Goal: Task Accomplishment & Management: Manage account settings

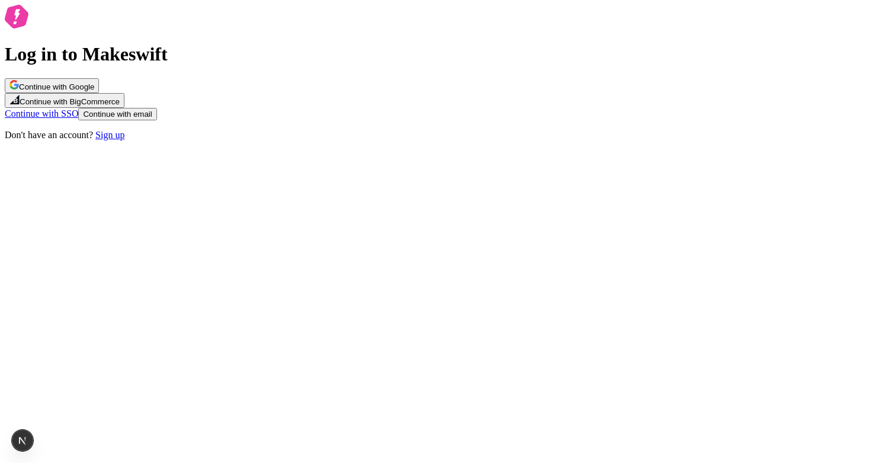
click at [152, 119] on span "Continue with email" at bounding box center [117, 114] width 69 height 9
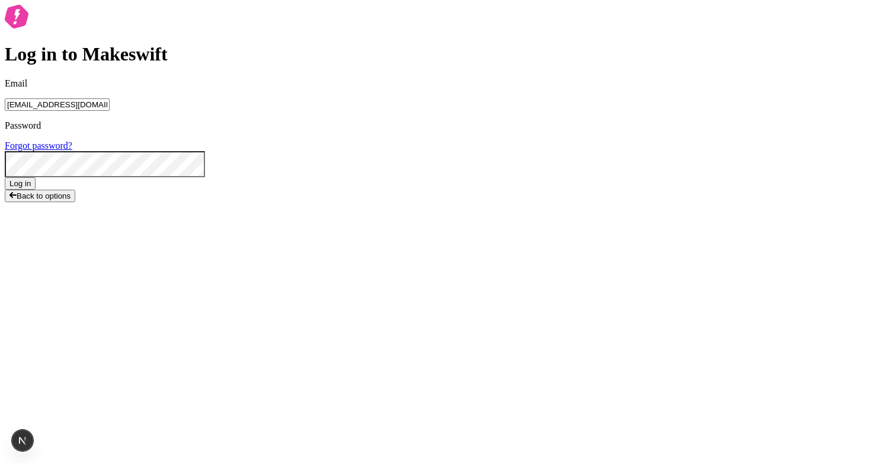
click at [36, 190] on button "Log in" at bounding box center [20, 183] width 31 height 12
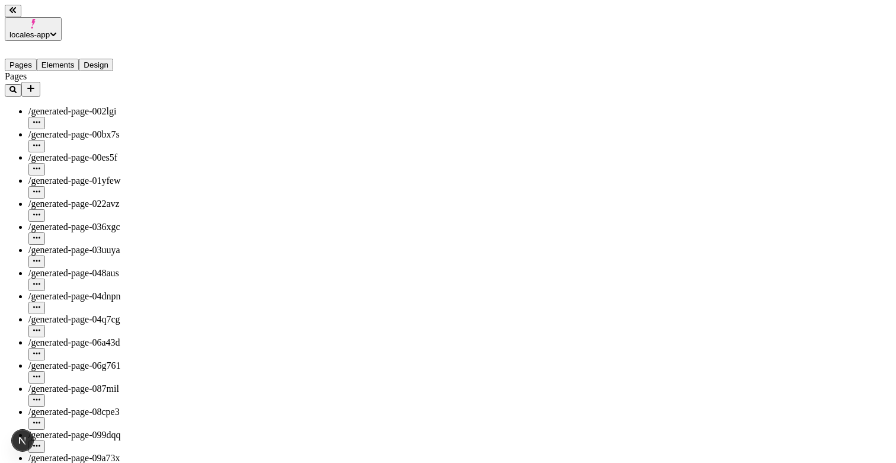
click at [66, 59] on button "Elements" at bounding box center [58, 65] width 43 height 12
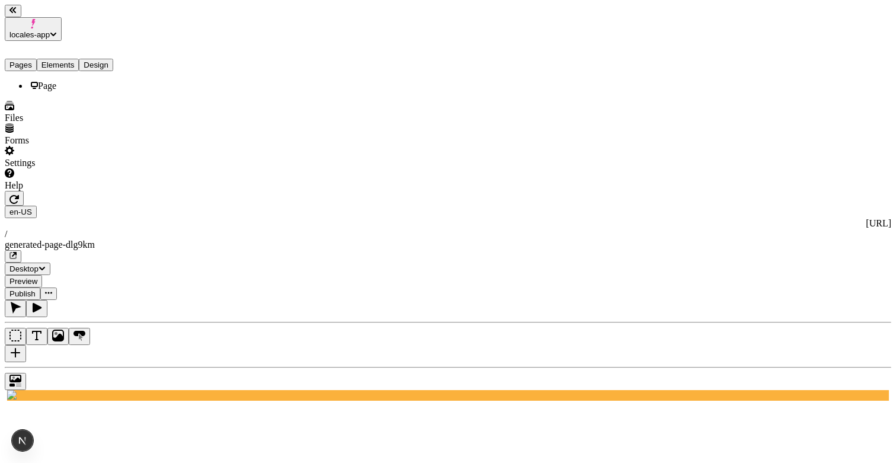
click at [32, 59] on button "Pages" at bounding box center [21, 65] width 32 height 12
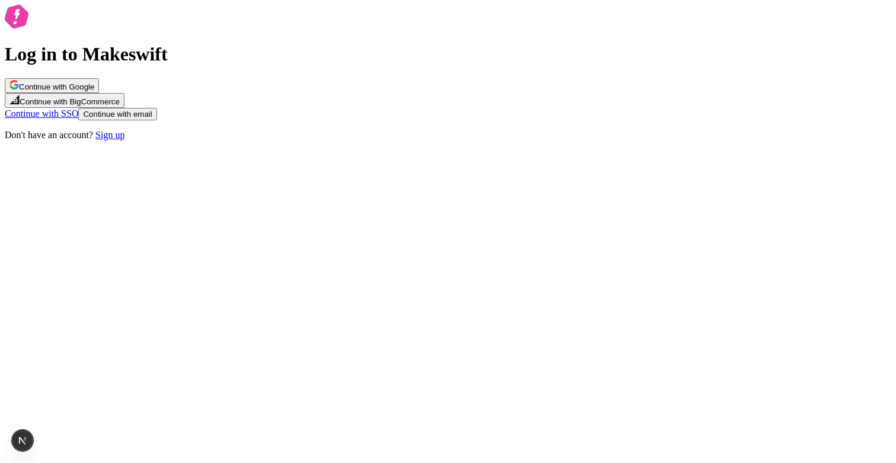
click at [152, 119] on span "Continue with email" at bounding box center [117, 114] width 69 height 9
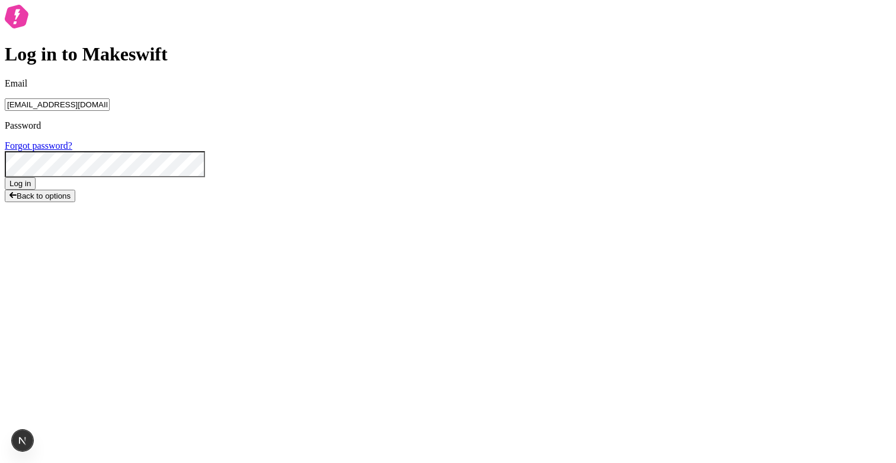
click at [36, 190] on button "Log in" at bounding box center [20, 183] width 31 height 12
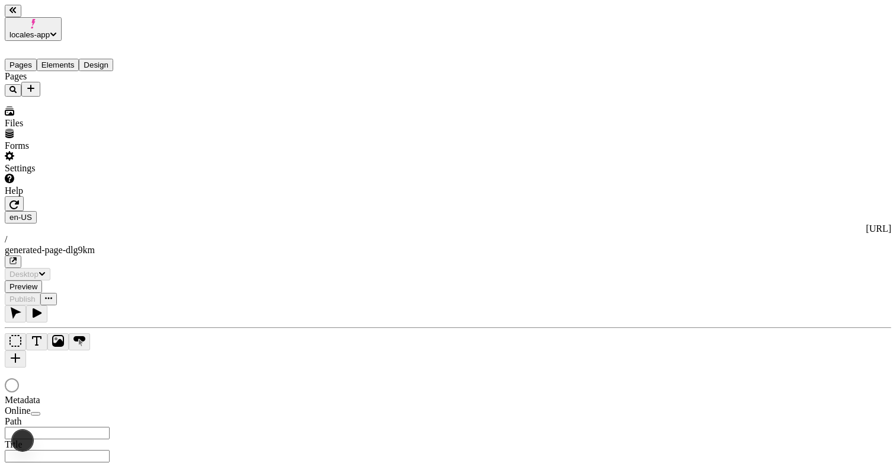
type input "/generated-page-dlg9km"
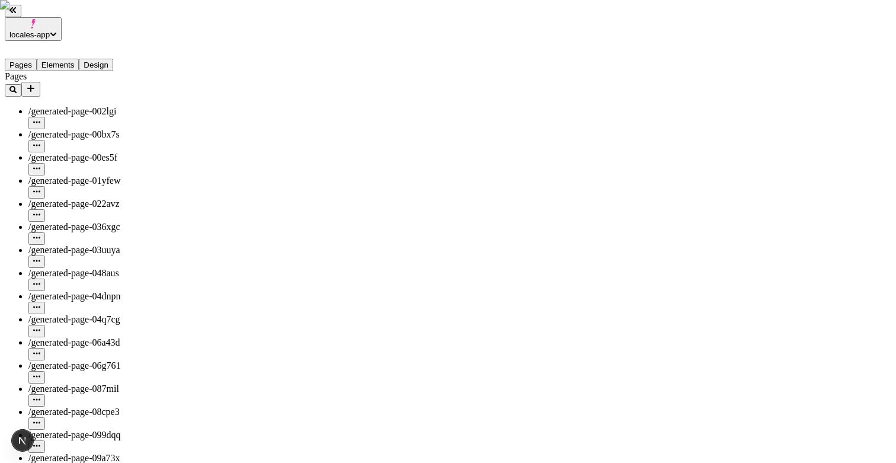
click at [68, 59] on button "Elements" at bounding box center [58, 65] width 43 height 12
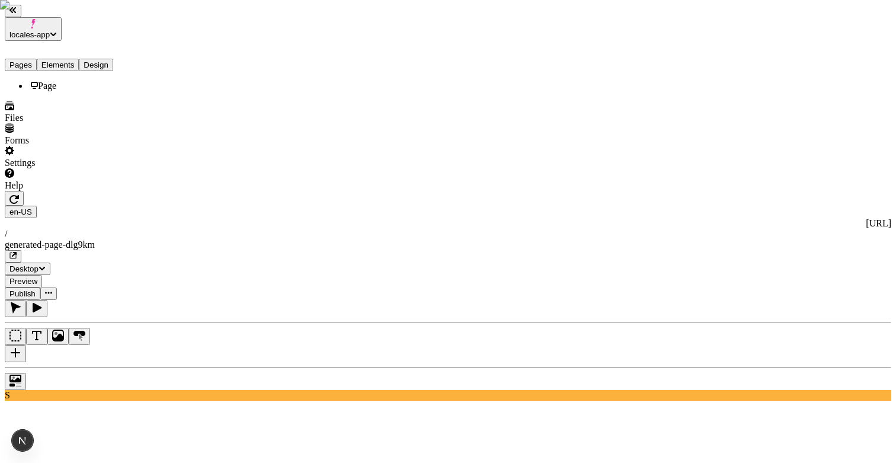
click at [68, 59] on button "Elements" at bounding box center [58, 65] width 43 height 12
click at [28, 59] on button "Pages" at bounding box center [21, 65] width 32 height 12
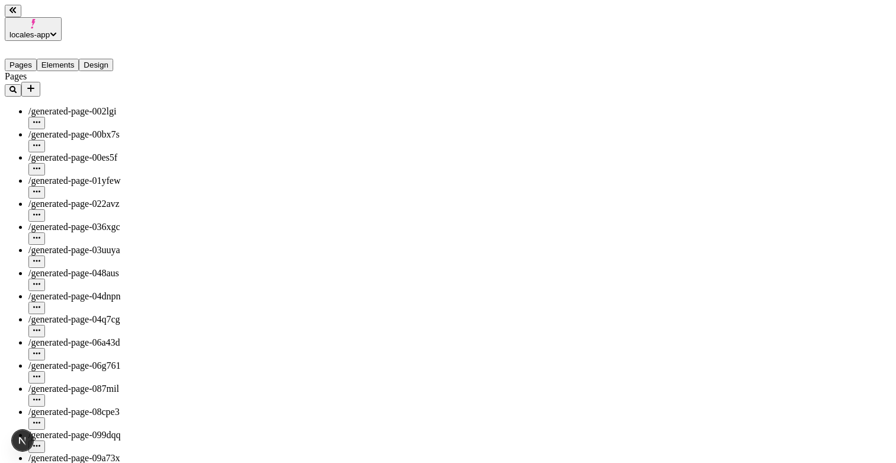
click at [67, 59] on button "Elements" at bounding box center [58, 65] width 43 height 12
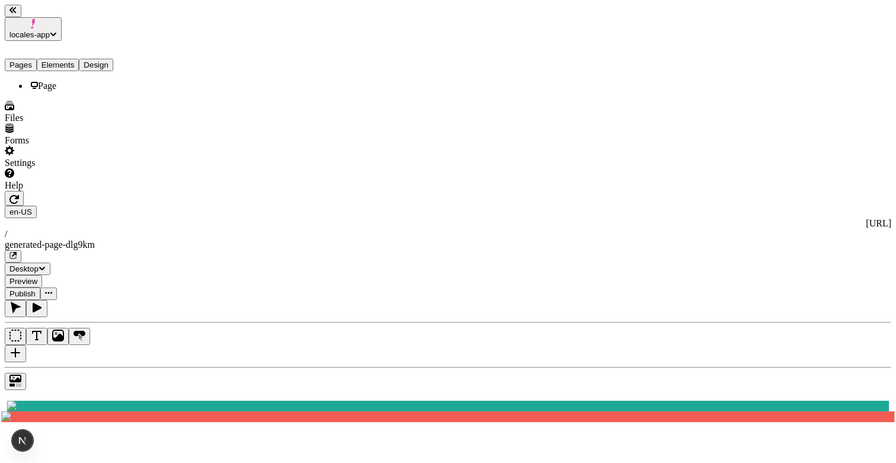
click at [27, 59] on button "Pages" at bounding box center [21, 65] width 32 height 12
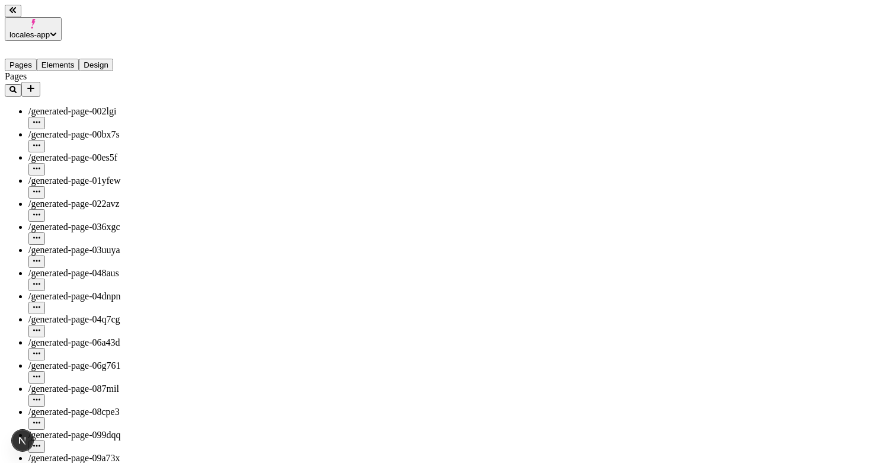
click at [27, 59] on button "Pages" at bounding box center [21, 65] width 32 height 12
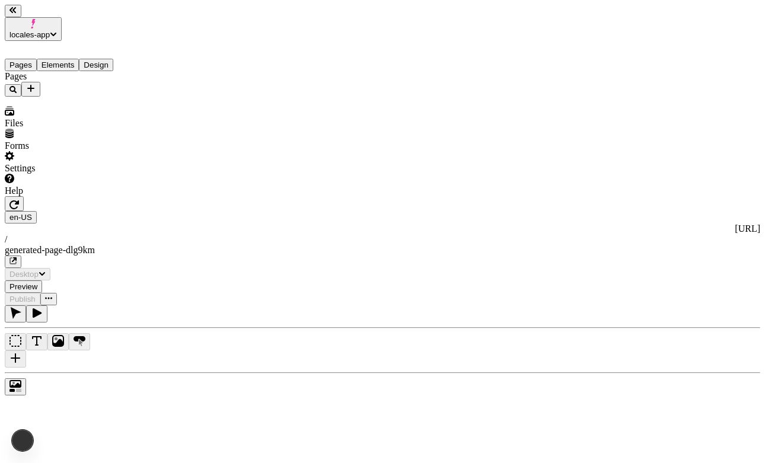
type input "/generated-page-dlg9km"
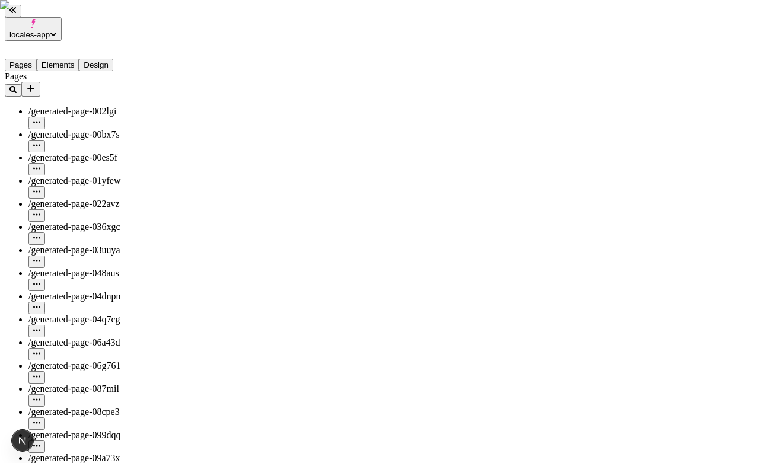
click at [76, 59] on button "Elements" at bounding box center [58, 65] width 43 height 12
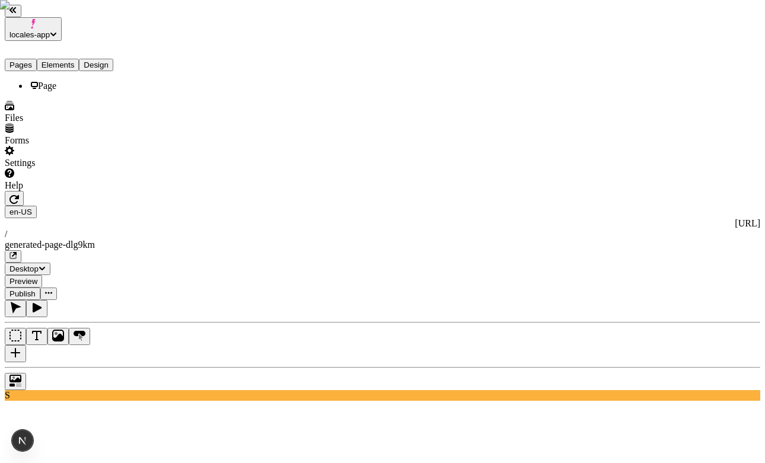
click at [28, 59] on button "Pages" at bounding box center [21, 65] width 32 height 12
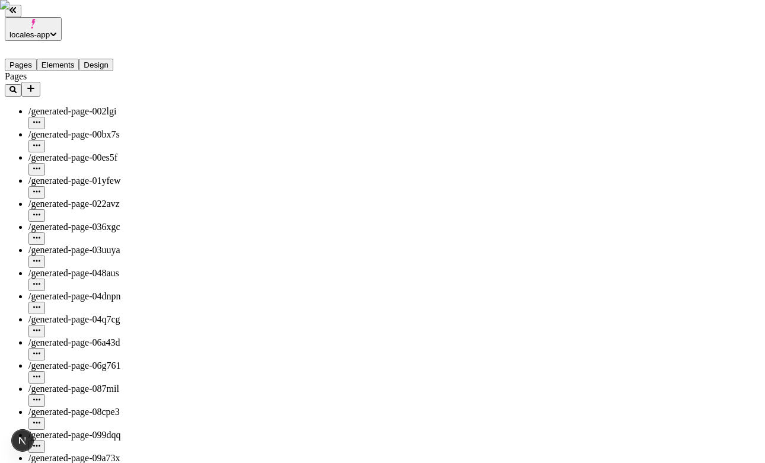
click at [69, 59] on button "Elements" at bounding box center [58, 65] width 43 height 12
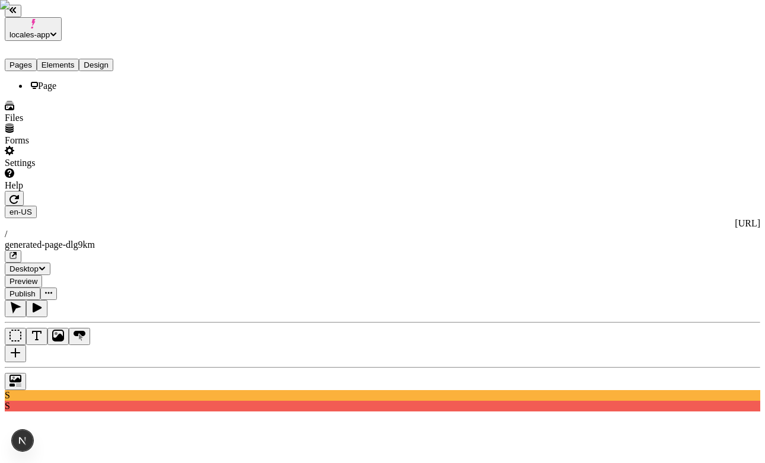
click at [37, 59] on button "Pages" at bounding box center [21, 65] width 32 height 12
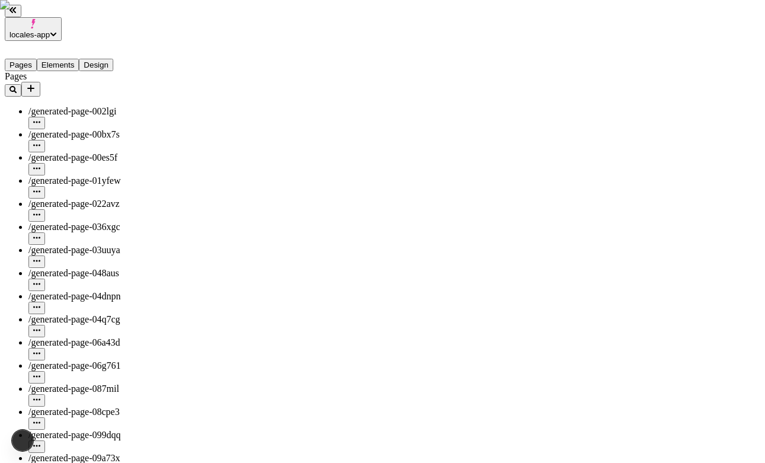
type input "/generated-page-dlg9km"
click at [78, 59] on button "Elements" at bounding box center [58, 65] width 43 height 12
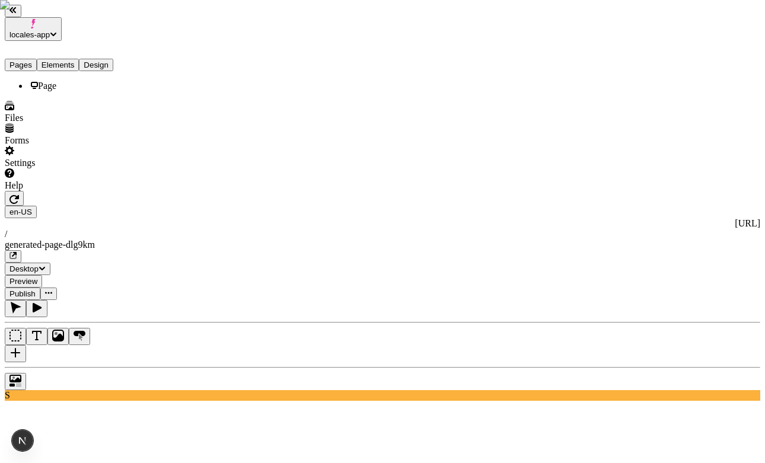
click at [34, 59] on button "Pages" at bounding box center [21, 65] width 32 height 12
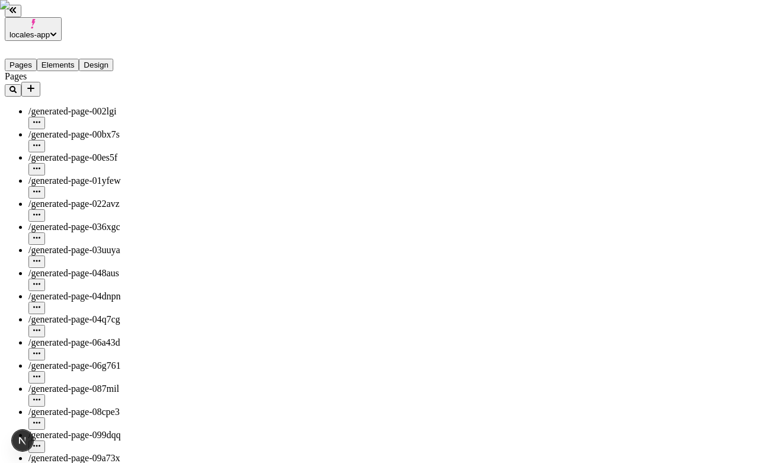
click at [72, 59] on button "Elements" at bounding box center [58, 65] width 43 height 12
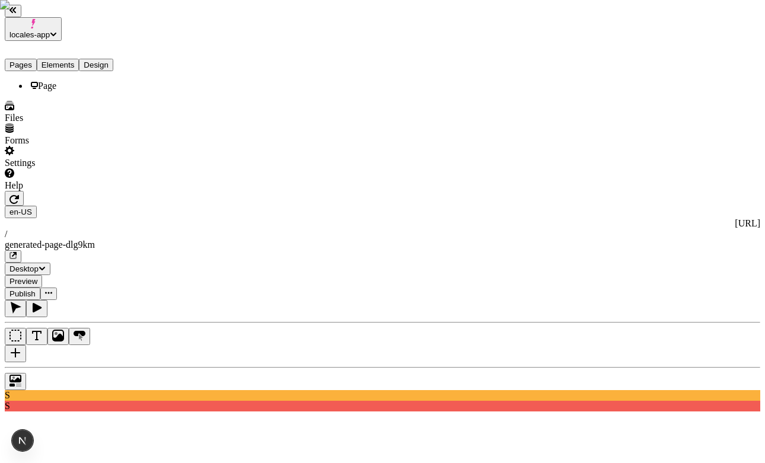
click at [30, 59] on button "Pages" at bounding box center [21, 65] width 32 height 12
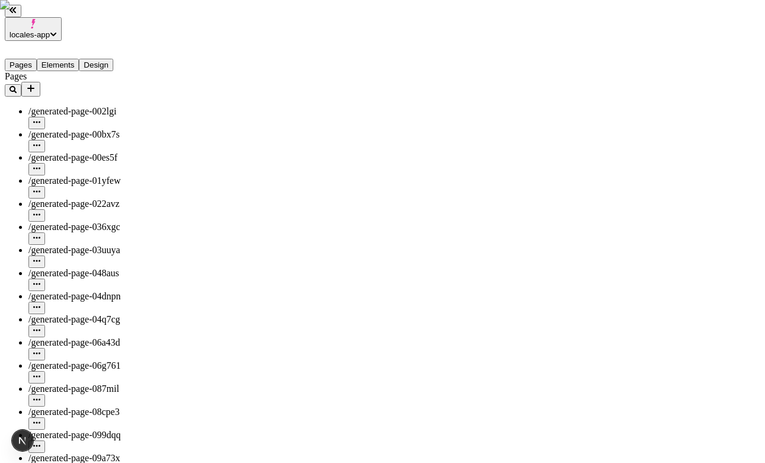
click at [79, 59] on button "Elements" at bounding box center [58, 65] width 43 height 12
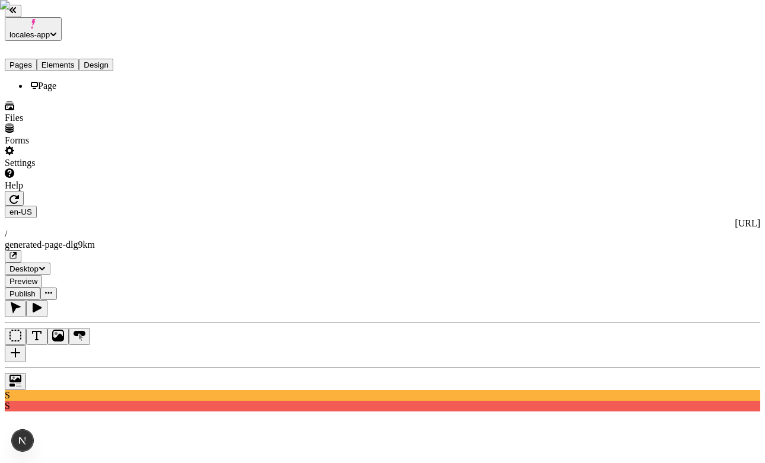
click at [113, 59] on button "Design" at bounding box center [96, 65] width 34 height 12
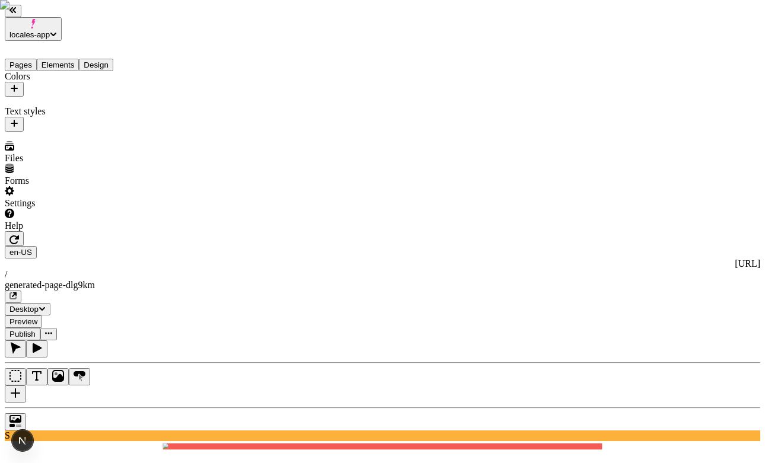
click at [70, 59] on button "Elements" at bounding box center [58, 65] width 43 height 12
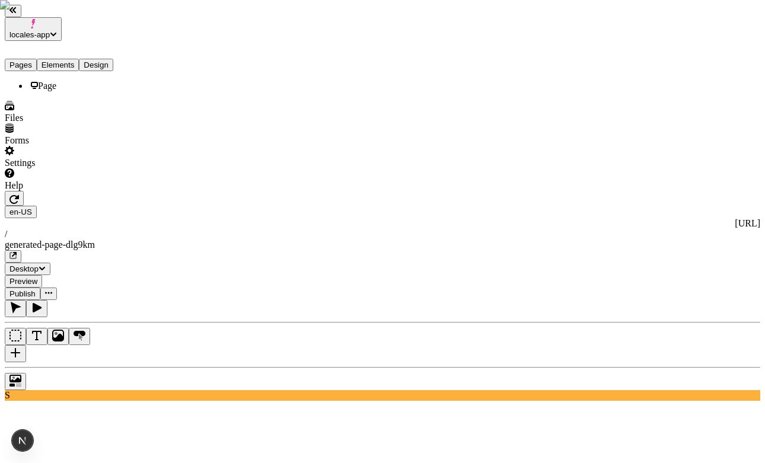
click at [35, 59] on button "Pages" at bounding box center [21, 65] width 32 height 12
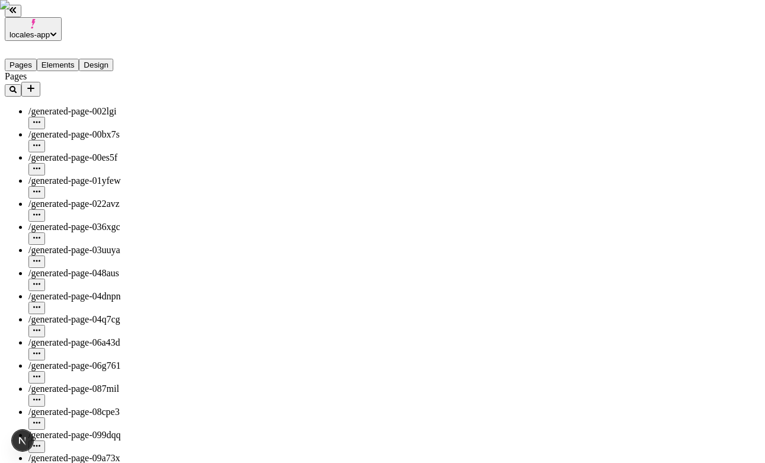
scroll to position [891, 0]
click at [68, 59] on button "Elements" at bounding box center [58, 65] width 43 height 12
click at [33, 59] on button "Pages" at bounding box center [21, 65] width 32 height 12
click at [79, 59] on button "Elements" at bounding box center [58, 65] width 43 height 12
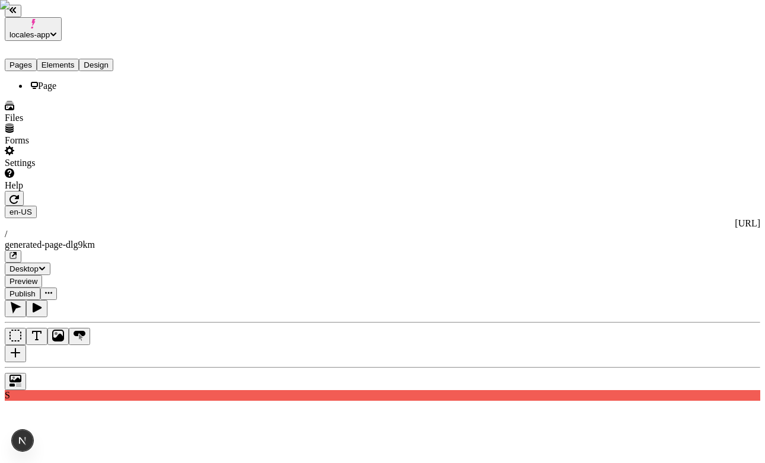
click at [79, 59] on button "Elements" at bounding box center [58, 65] width 43 height 12
click at [27, 59] on button "Pages" at bounding box center [21, 65] width 32 height 12
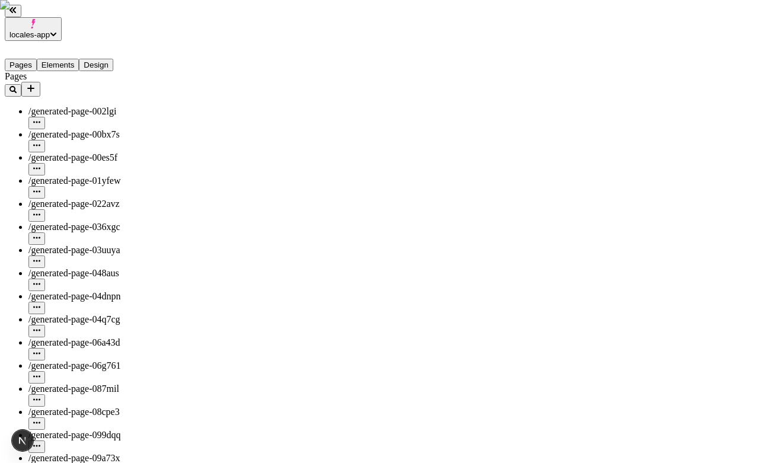
scroll to position [1635, 0]
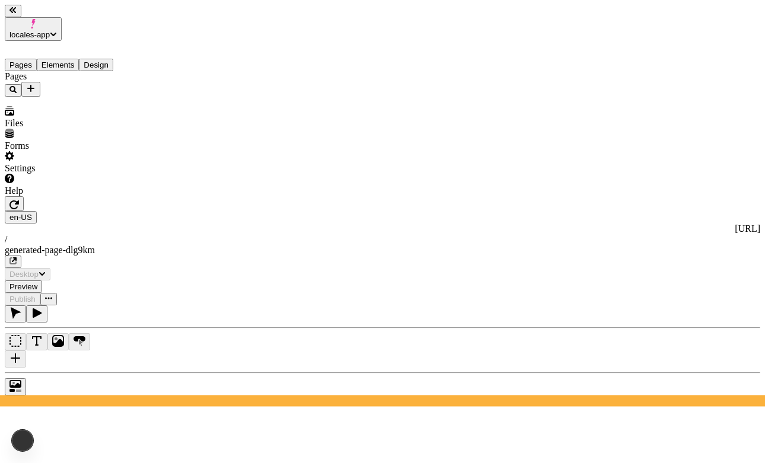
type input "/generated-page-dlg9km"
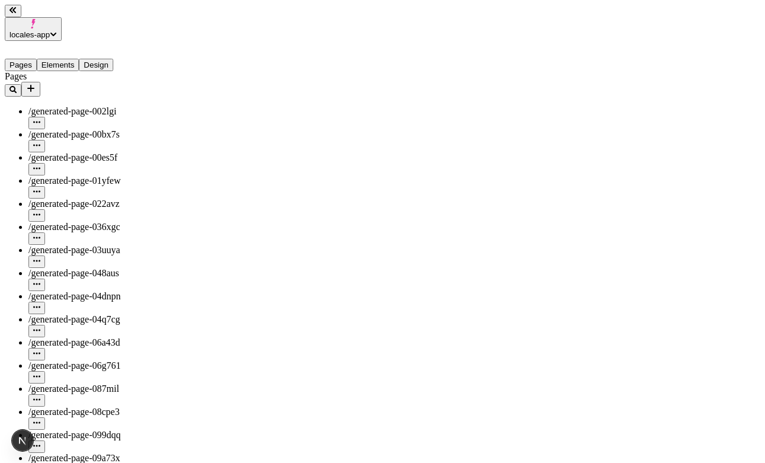
click at [75, 59] on button "Elements" at bounding box center [58, 65] width 43 height 12
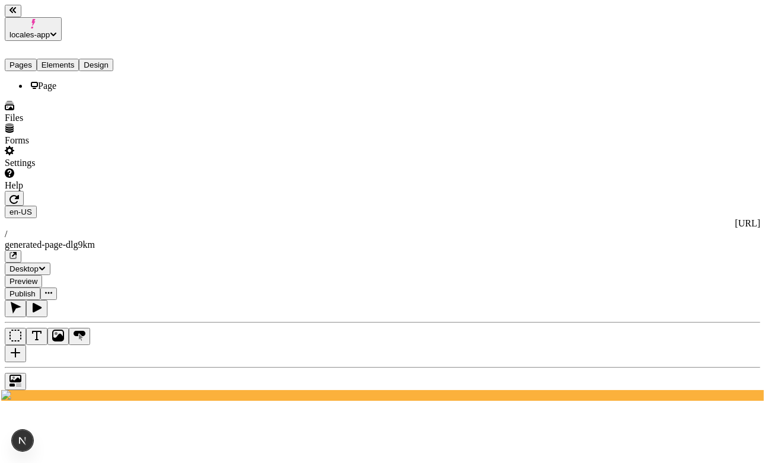
click at [33, 59] on button "Pages" at bounding box center [21, 65] width 32 height 12
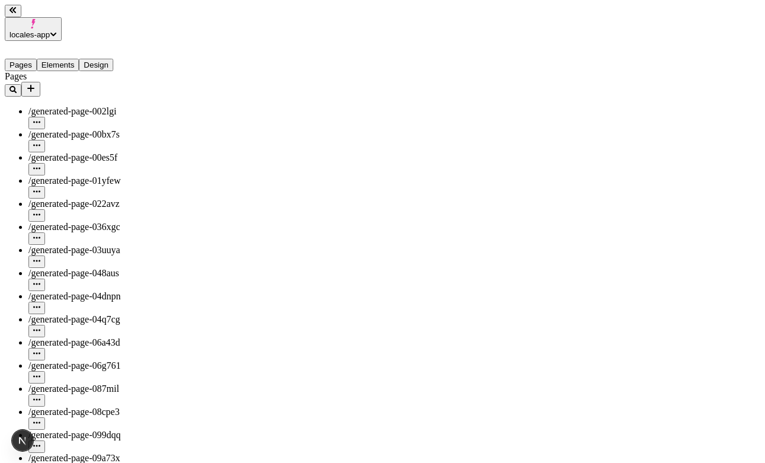
click at [71, 59] on button "Elements" at bounding box center [58, 65] width 43 height 12
click at [70, 59] on button "Elements" at bounding box center [58, 65] width 43 height 12
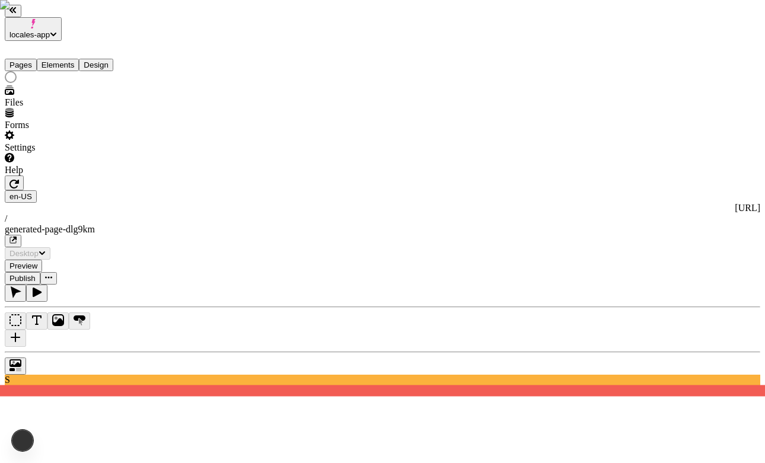
click at [28, 59] on button "Pages" at bounding box center [21, 65] width 32 height 12
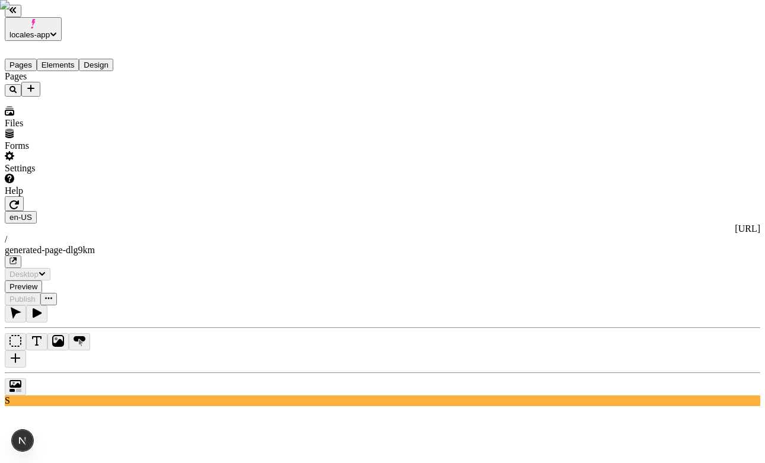
click at [71, 59] on button "Elements" at bounding box center [58, 65] width 43 height 12
click at [69, 59] on button "Elements" at bounding box center [58, 65] width 43 height 12
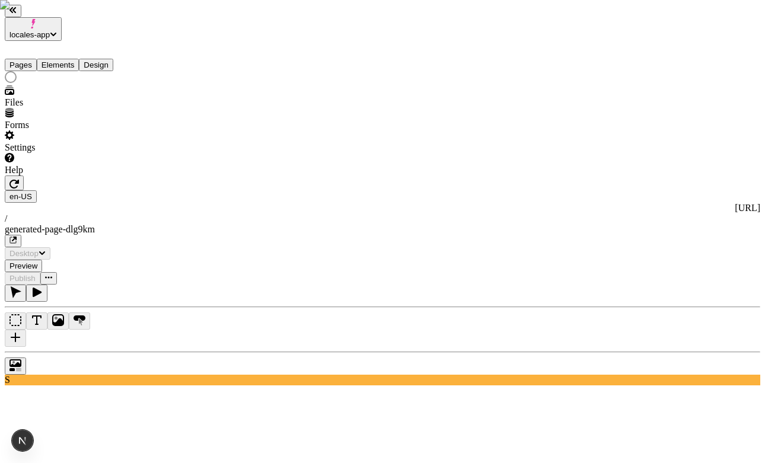
type input "/generated-page-dlg9km"
click at [37, 59] on button "Pages" at bounding box center [21, 65] width 32 height 12
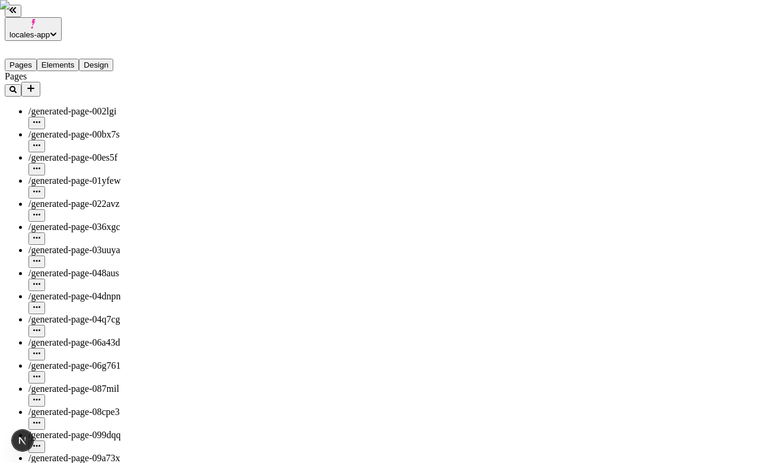
scroll to position [1350, 0]
